Goal: Task Accomplishment & Management: Manage account settings

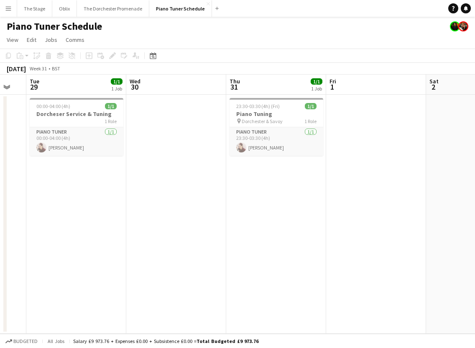
scroll to position [0, 173]
click at [268, 136] on app-card-role "Piano Tuner [DATE] 23:30-03:30 (4h) [PERSON_NAME]" at bounding box center [277, 141] width 94 height 28
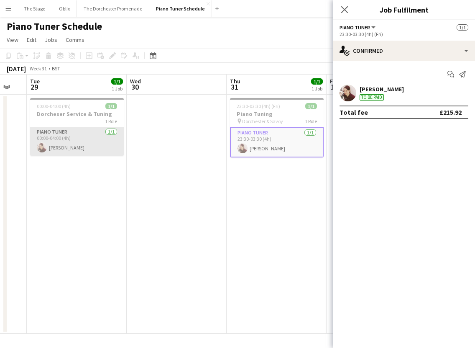
click at [60, 140] on app-card-role "Piano Tuner [DATE] 00:00-04:00 (4h) [PERSON_NAME]" at bounding box center [77, 141] width 94 height 28
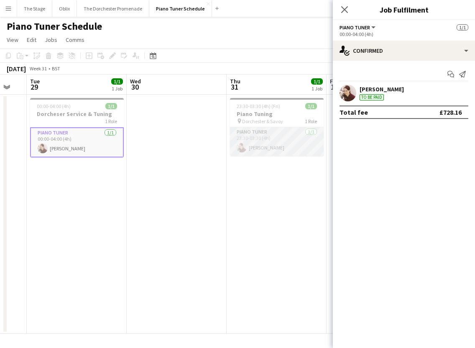
click at [256, 140] on app-card-role "Piano Tuner [DATE] 23:30-03:30 (4h) [PERSON_NAME]" at bounding box center [277, 141] width 94 height 28
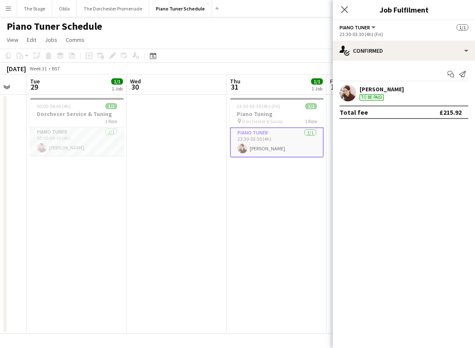
click at [147, 228] on app-date-cell at bounding box center [177, 214] width 100 height 239
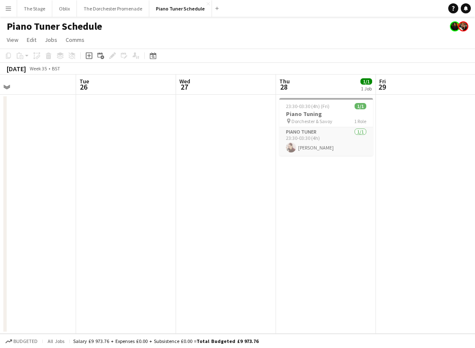
scroll to position [0, 343]
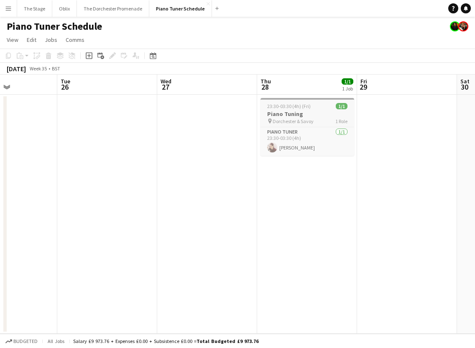
click at [286, 113] on h3 "Piano Tuning" at bounding box center [308, 114] width 94 height 8
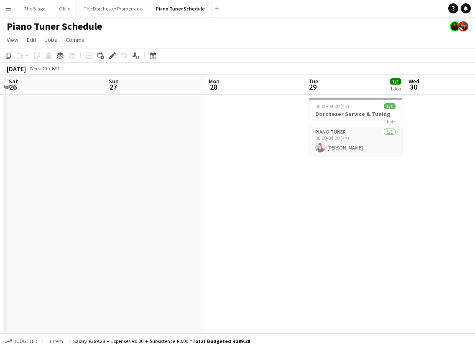
scroll to position [0, 293]
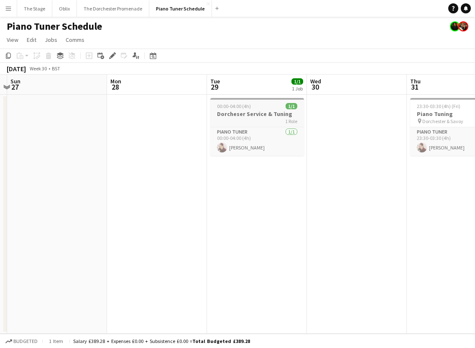
click at [235, 126] on app-job-card "00:00-04:00 (4h) 1/1 Dorcheser Service & Tuning 1 Role Piano Tuner [DATE] 00:00…" at bounding box center [257, 127] width 94 height 58
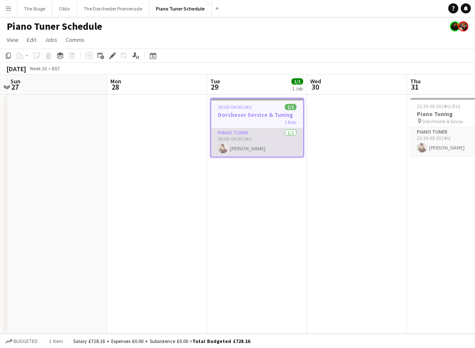
click at [237, 136] on app-card-role "Piano Tuner [DATE] 00:00-04:00 (4h) [PERSON_NAME]" at bounding box center [257, 142] width 92 height 28
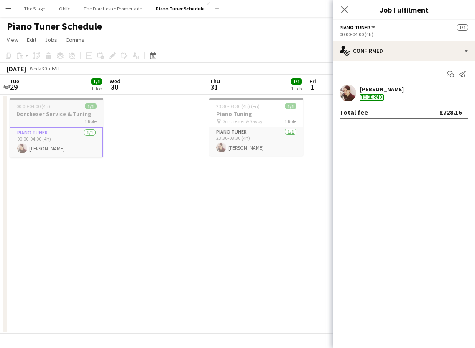
scroll to position [0, 304]
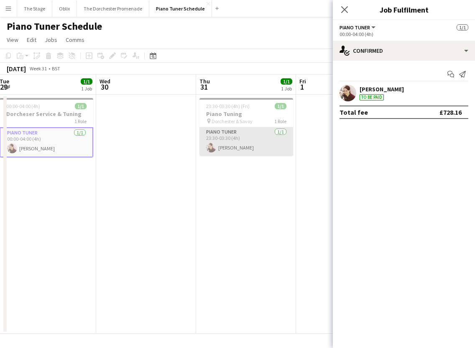
click at [239, 137] on app-card-role "Piano Tuner [DATE] 23:30-03:30 (4h) [PERSON_NAME]" at bounding box center [246, 141] width 94 height 28
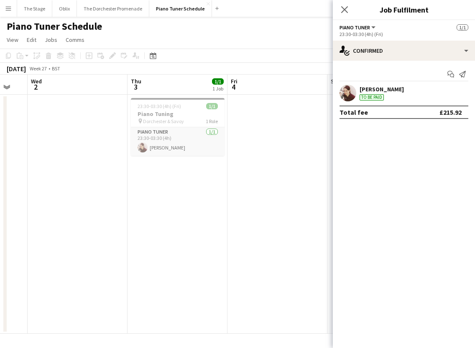
scroll to position [0, 265]
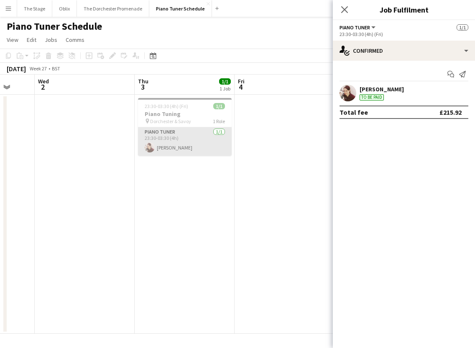
click at [202, 143] on app-card-role "Piano Tuner [DATE] 23:30-03:30 (4h) [PERSON_NAME]" at bounding box center [185, 141] width 94 height 28
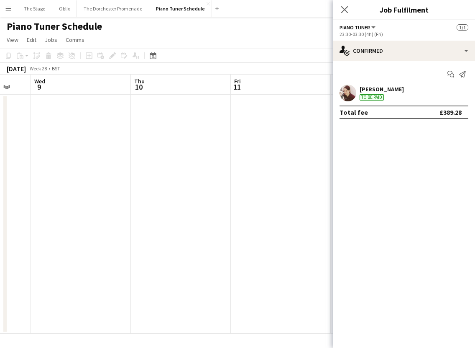
scroll to position [0, 168]
click at [345, 8] on icon at bounding box center [344, 9] width 8 height 8
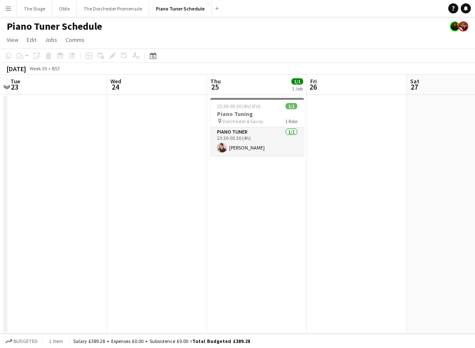
scroll to position [0, 307]
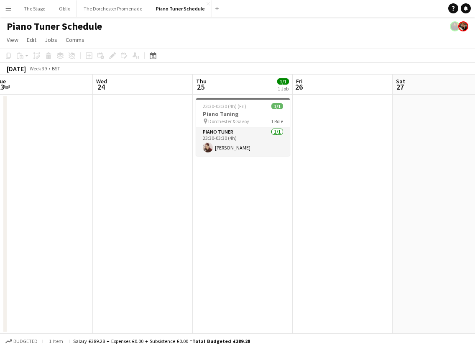
click at [10, 6] on app-icon "Menu" at bounding box center [8, 8] width 7 height 7
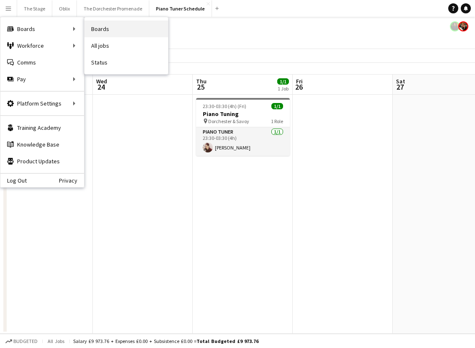
click at [96, 26] on link "Boards" at bounding box center [126, 28] width 84 height 17
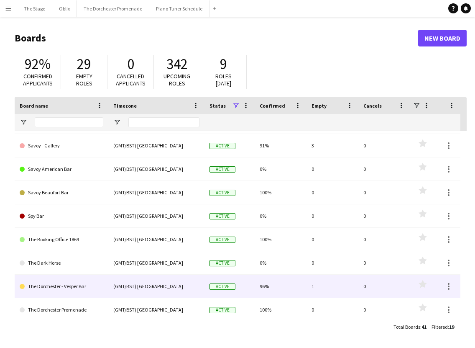
click at [84, 282] on link "The Dorchester - Vesper Bar" at bounding box center [62, 285] width 84 height 23
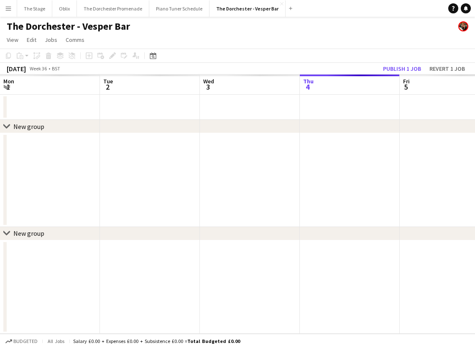
scroll to position [0, 200]
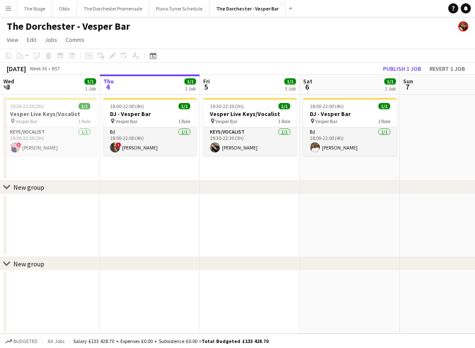
click at [7, 9] on app-icon "Menu" at bounding box center [8, 8] width 7 height 7
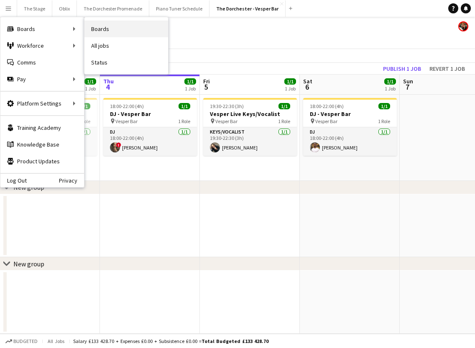
click at [98, 29] on link "Boards" at bounding box center [126, 28] width 84 height 17
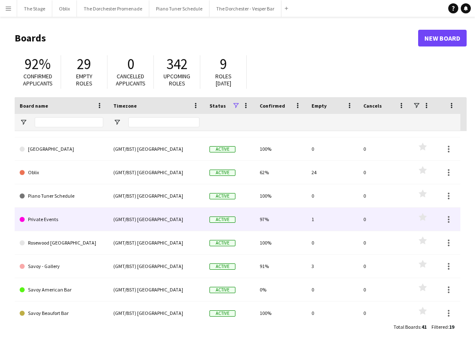
scroll to position [92, 0]
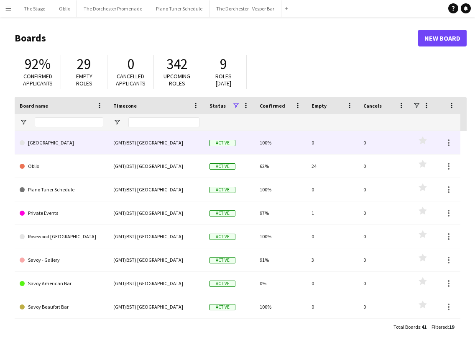
click at [71, 144] on link "[GEOGRAPHIC_DATA]" at bounding box center [62, 142] width 84 height 23
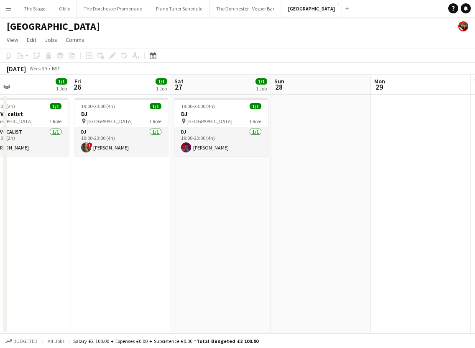
scroll to position [0, 331]
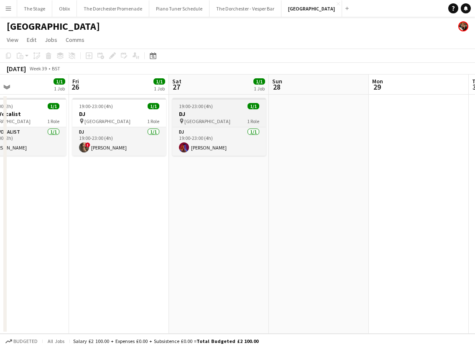
click at [221, 119] on span "[GEOGRAPHIC_DATA]" at bounding box center [207, 121] width 46 height 6
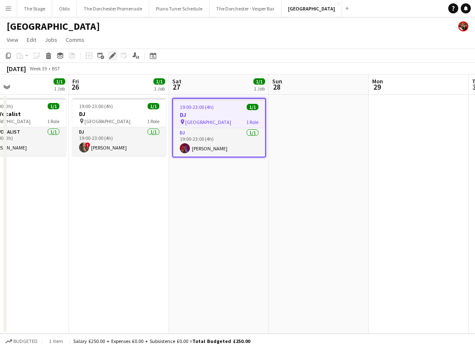
click at [112, 56] on icon at bounding box center [112, 56] width 5 height 5
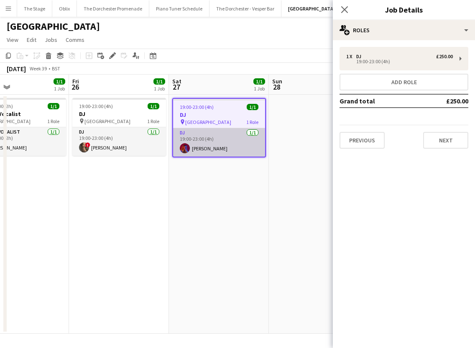
click at [245, 139] on app-card-role "DJ [DATE] 19:00-23:00 (4h) [PERSON_NAME]" at bounding box center [219, 142] width 92 height 28
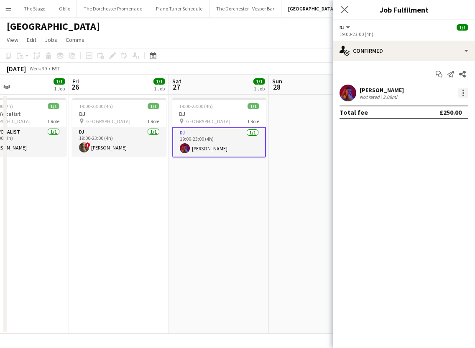
click at [463, 97] on div at bounding box center [463, 93] width 10 height 10
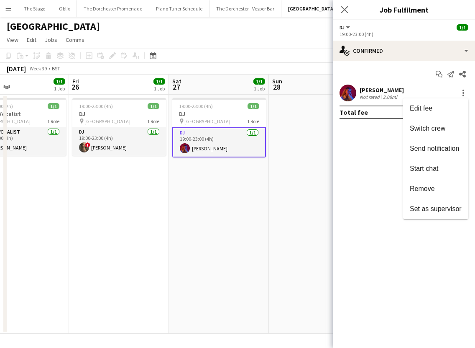
click at [464, 52] on div at bounding box center [237, 174] width 475 height 348
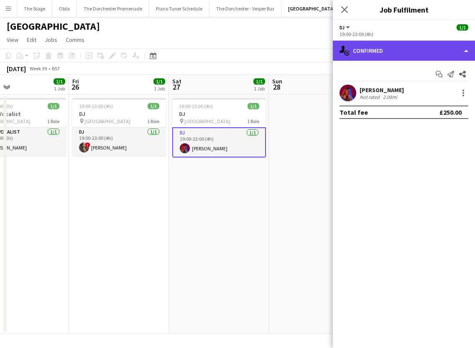
click at [466, 53] on div "single-neutral-actions-check-2 Confirmed" at bounding box center [404, 51] width 142 height 20
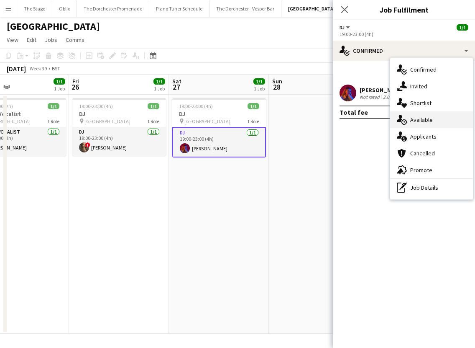
click at [440, 125] on div "single-neutral-actions-upload Available" at bounding box center [431, 119] width 83 height 17
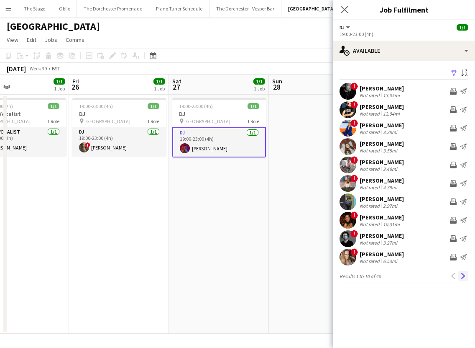
click at [464, 279] on button "Next" at bounding box center [463, 276] width 10 height 10
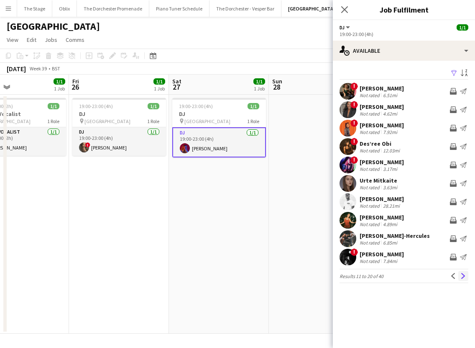
click at [462, 278] on app-icon "Next" at bounding box center [463, 276] width 6 height 6
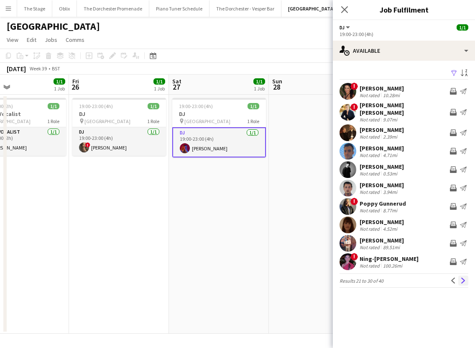
click at [462, 278] on app-icon "Next" at bounding box center [463, 280] width 6 height 6
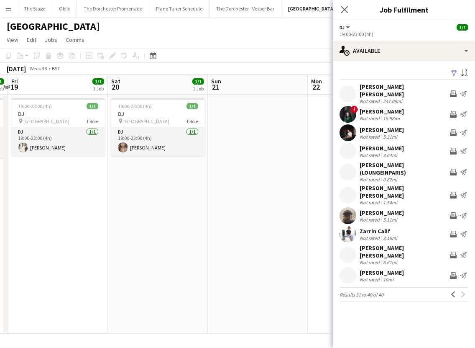
scroll to position [0, 182]
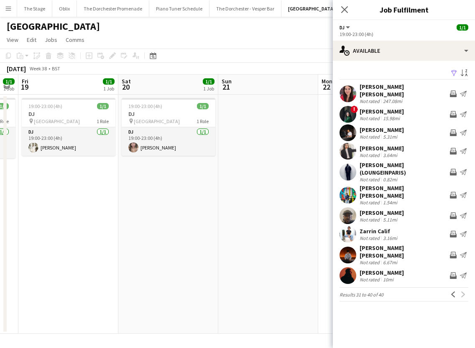
click at [367, 259] on div "Not rated" at bounding box center [371, 262] width 22 height 6
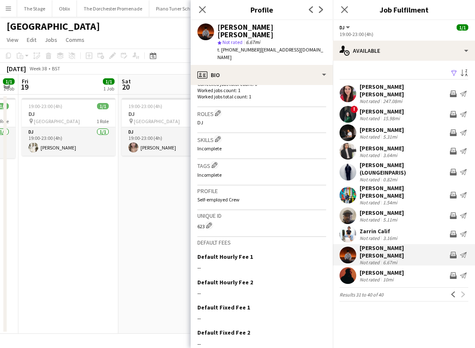
scroll to position [267, 0]
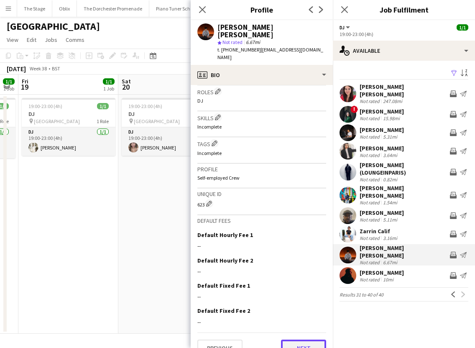
click at [306, 339] on button "Next" at bounding box center [303, 347] width 45 height 17
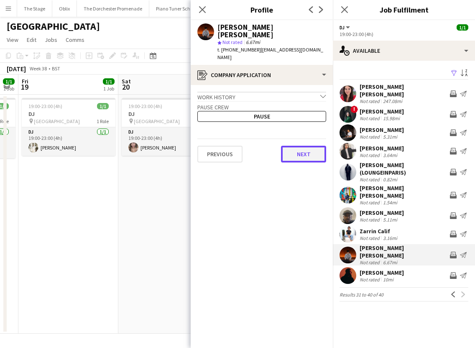
click at [295, 146] on button "Next" at bounding box center [303, 154] width 45 height 17
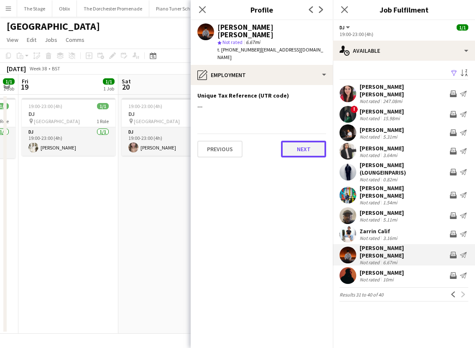
click at [300, 141] on button "Next" at bounding box center [303, 149] width 45 height 17
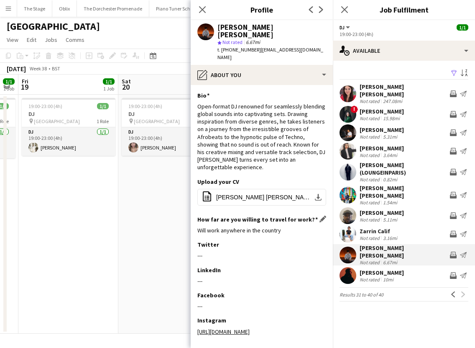
scroll to position [18, 0]
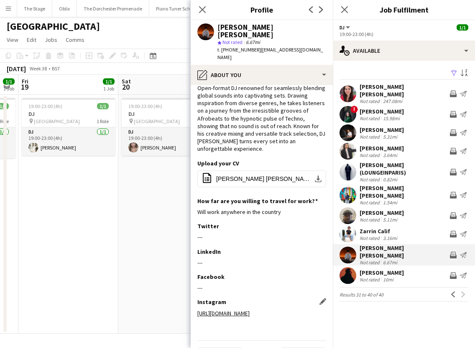
click at [231, 309] on link "[URL][DOMAIN_NAME]" at bounding box center [223, 313] width 52 height 8
click at [129, 171] on app-date-cell "19:00-23:00 (4h) 1/1 DJ pin [GEOGRAPHIC_DATA] 1 Role DJ [DATE] 19:00-23:00 (4h)…" at bounding box center [168, 214] width 100 height 239
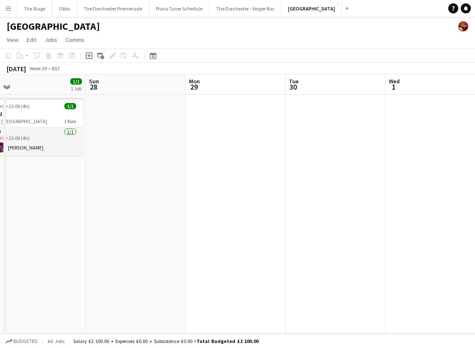
scroll to position [0, 356]
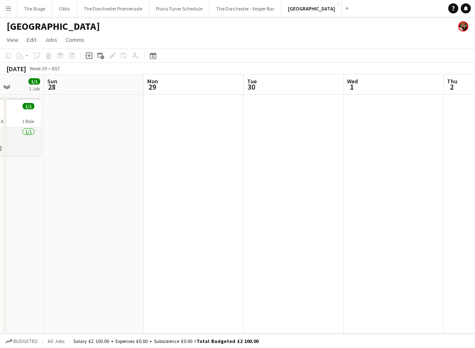
click at [6, 9] on app-icon "Menu" at bounding box center [8, 8] width 7 height 7
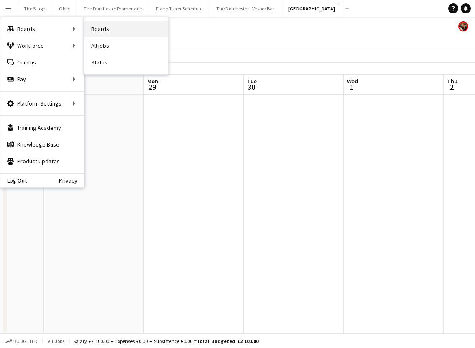
click at [98, 30] on link "Boards" at bounding box center [126, 28] width 84 height 17
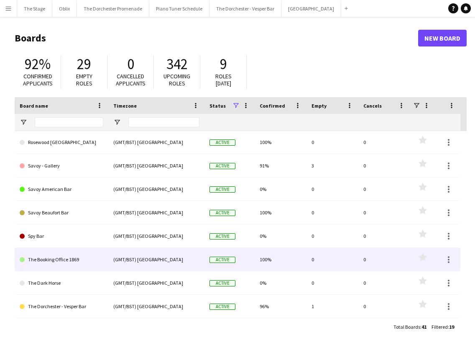
scroll to position [167, 0]
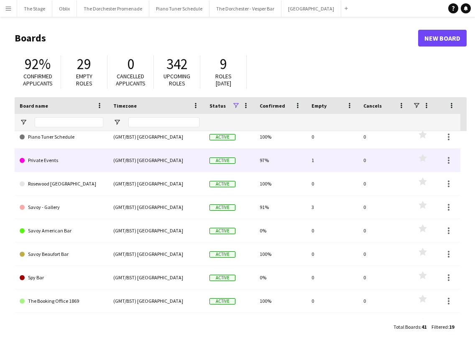
click at [77, 163] on link "Private Events" at bounding box center [62, 159] width 84 height 23
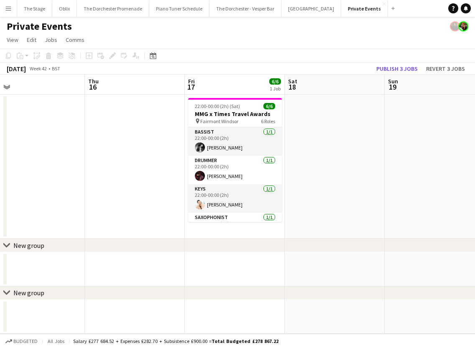
click at [15, 8] on button "Menu" at bounding box center [8, 8] width 17 height 17
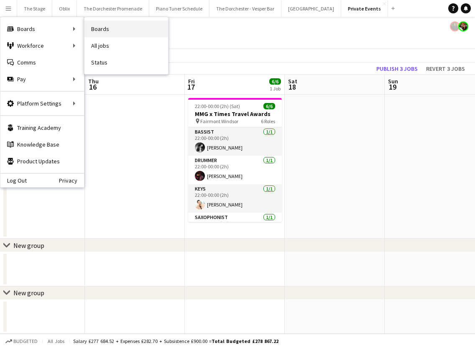
click at [114, 30] on link "Boards" at bounding box center [126, 28] width 84 height 17
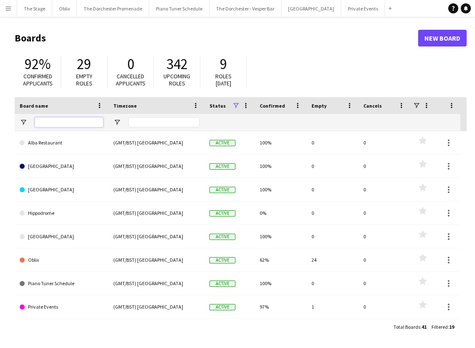
click at [71, 125] on input "Board name Filter Input" at bounding box center [69, 122] width 69 height 10
type input "*******"
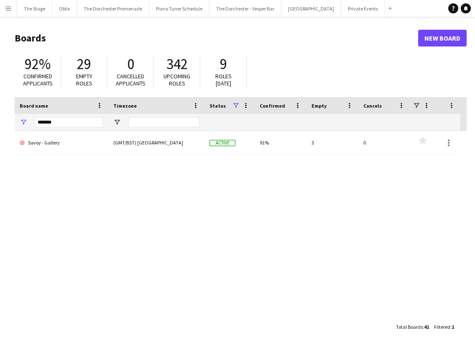
click at [72, 145] on link "Savoy - Gallery" at bounding box center [62, 142] width 84 height 23
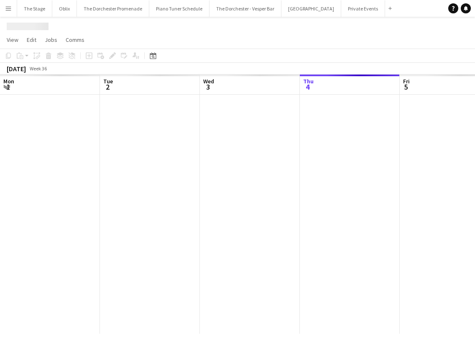
scroll to position [0, 200]
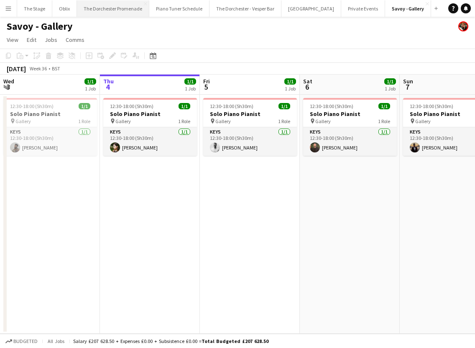
click at [121, 9] on button "The Dorchester Promenade Close" at bounding box center [113, 8] width 72 height 16
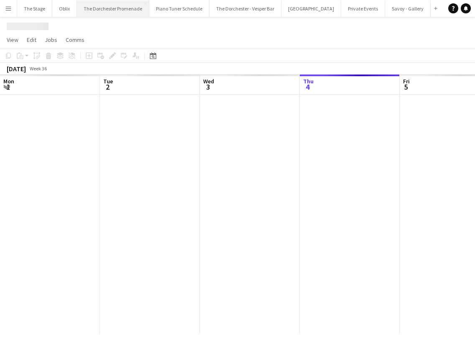
scroll to position [0, 200]
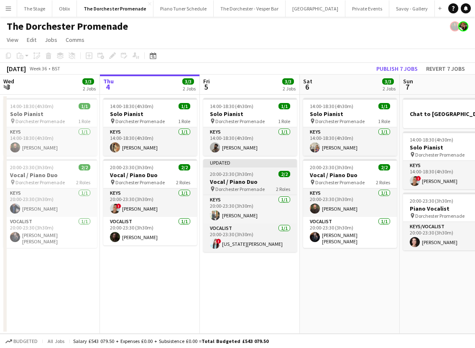
click at [250, 171] on span "20:00-23:30 (3h30m)" at bounding box center [231, 174] width 43 height 6
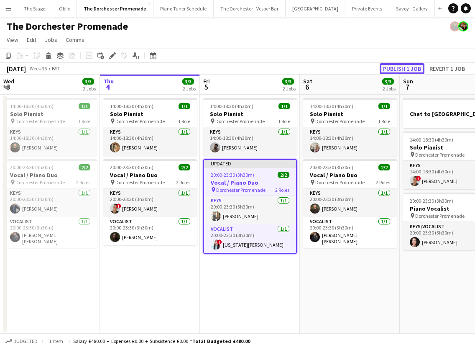
click at [389, 70] on button "Publish 1 job" at bounding box center [402, 68] width 45 height 11
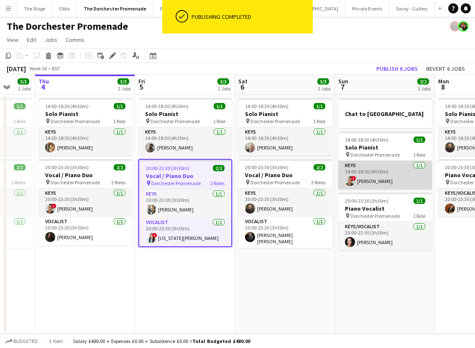
scroll to position [0, 265]
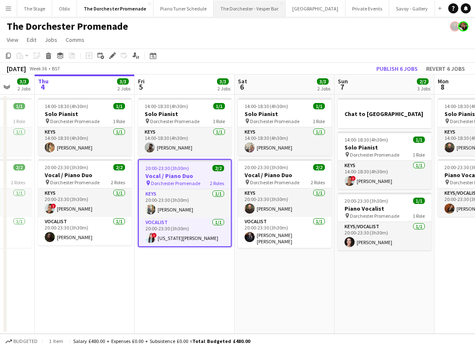
click at [246, 10] on button "The Dorchester - Vesper Bar Close" at bounding box center [250, 8] width 72 height 16
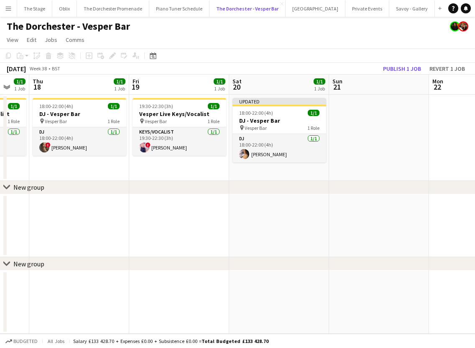
scroll to position [0, 351]
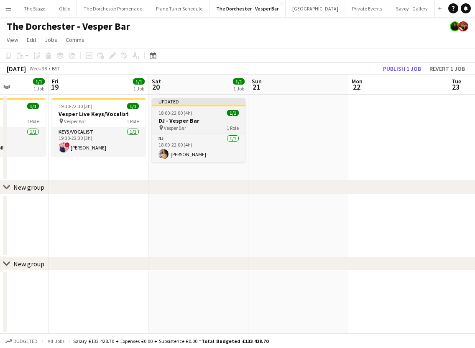
click at [208, 104] on div "Updated" at bounding box center [199, 101] width 94 height 7
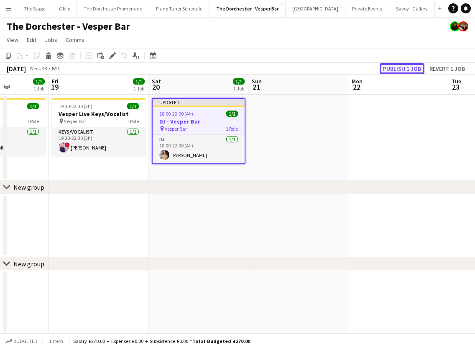
click at [388, 68] on button "Publish 1 job" at bounding box center [402, 68] width 45 height 11
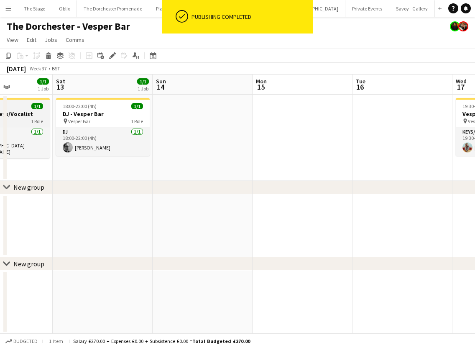
scroll to position [0, 246]
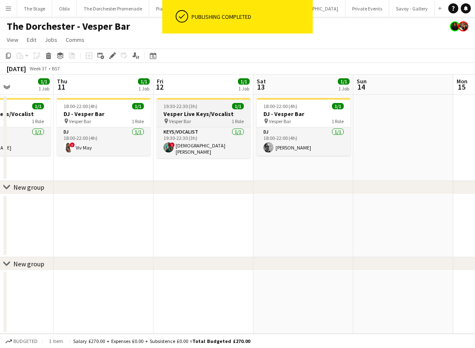
click at [191, 121] on div "pin Vesper Bar 1 Role" at bounding box center [204, 121] width 94 height 7
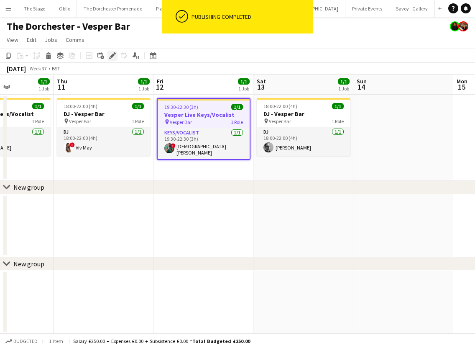
click at [108, 56] on div "Edit" at bounding box center [112, 56] width 10 height 10
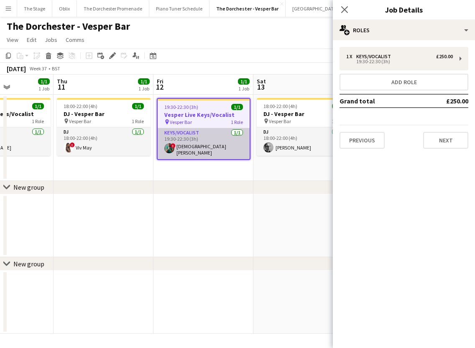
click at [221, 143] on app-card-role "Keys/Vocalist [DATE] 19:30-22:30 (3h) ! Christian De-Gallerie" at bounding box center [204, 143] width 92 height 31
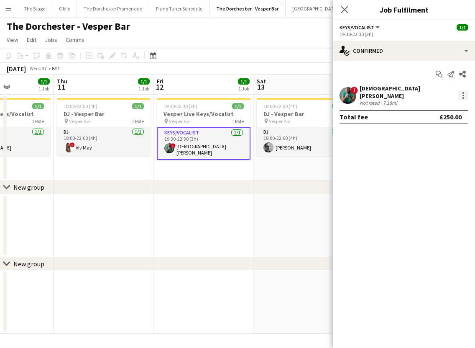
click at [465, 91] on div at bounding box center [463, 95] width 10 height 10
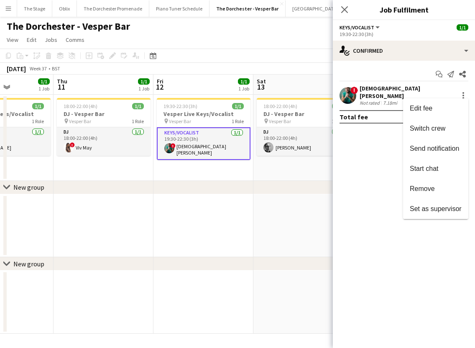
click at [389, 127] on div at bounding box center [237, 174] width 475 height 348
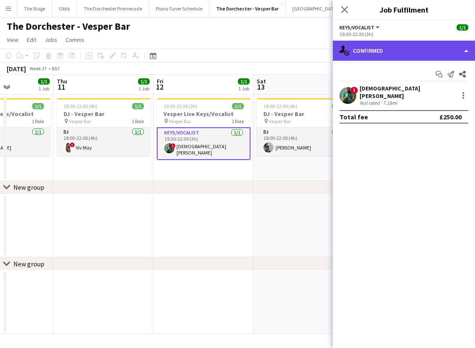
click at [448, 48] on div "single-neutral-actions-check-2 Confirmed" at bounding box center [404, 51] width 142 height 20
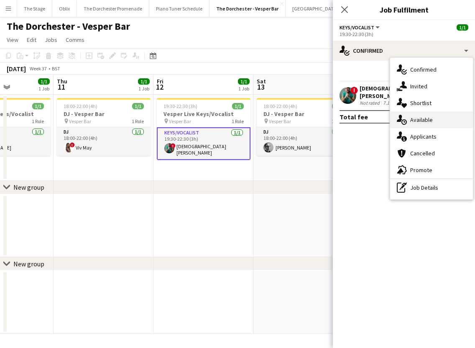
click at [419, 121] on span "Available" at bounding box center [421, 120] width 23 height 8
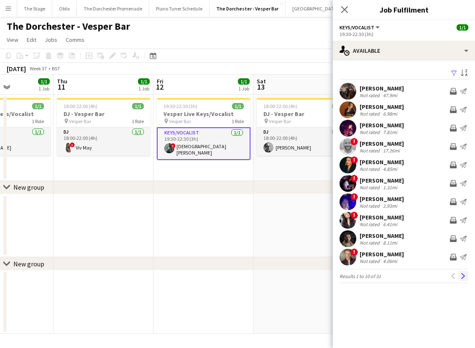
click at [462, 276] on app-icon "Next" at bounding box center [463, 276] width 6 height 6
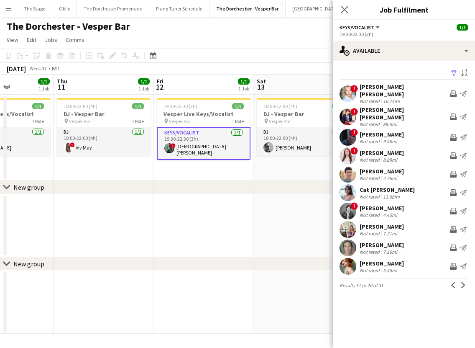
click at [462, 282] on app-icon "Next" at bounding box center [463, 285] width 6 height 6
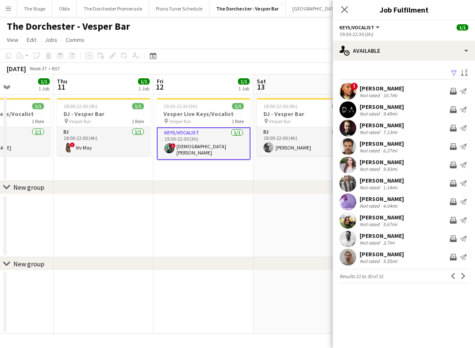
click at [462, 276] on app-icon "Next" at bounding box center [463, 276] width 6 height 6
